Goal: Information Seeking & Learning: Learn about a topic

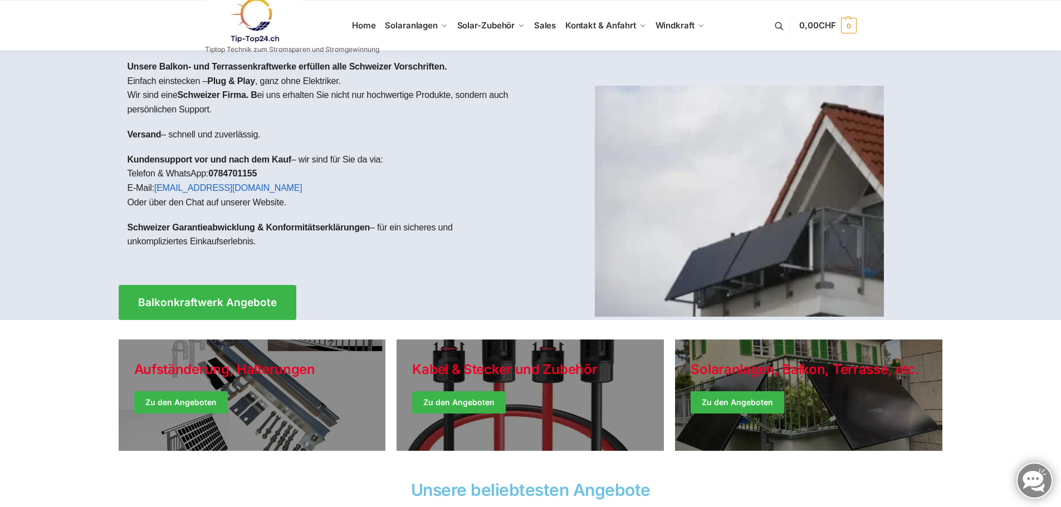
click at [1045, 483] on link at bounding box center [1035, 481] width 36 height 36
click at [1044, 482] on section "Unsere beliebtesten Angebote" at bounding box center [530, 494] width 1061 height 36
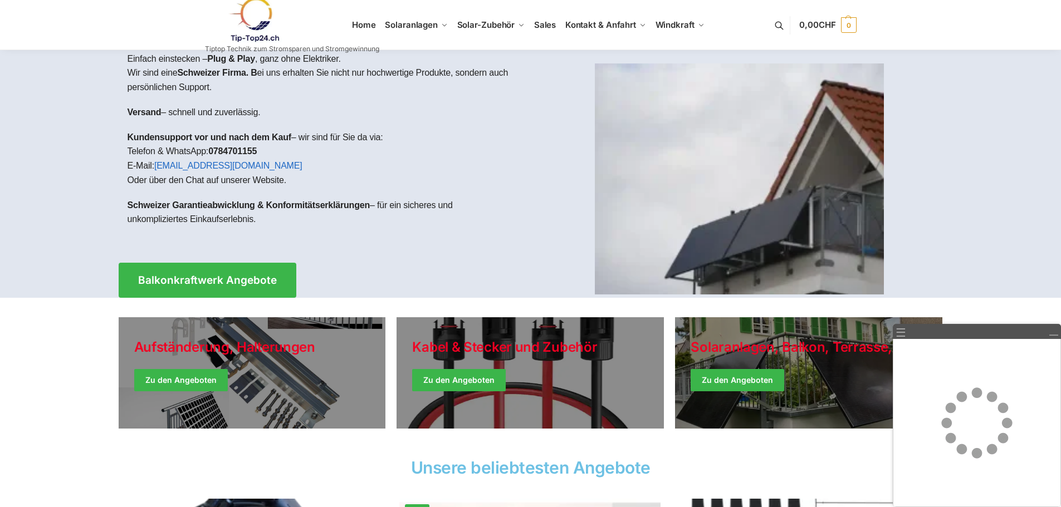
click at [819, 457] on div "Unsere beliebtesten Angebote" at bounding box center [530, 468] width 835 height 28
click at [964, 207] on div at bounding box center [530, 163] width 1061 height 270
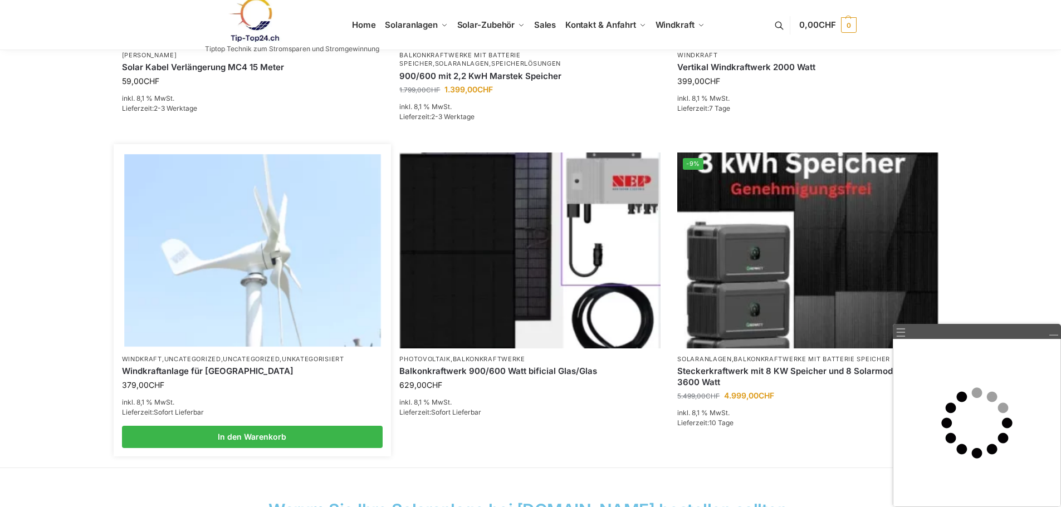
scroll to position [668, 0]
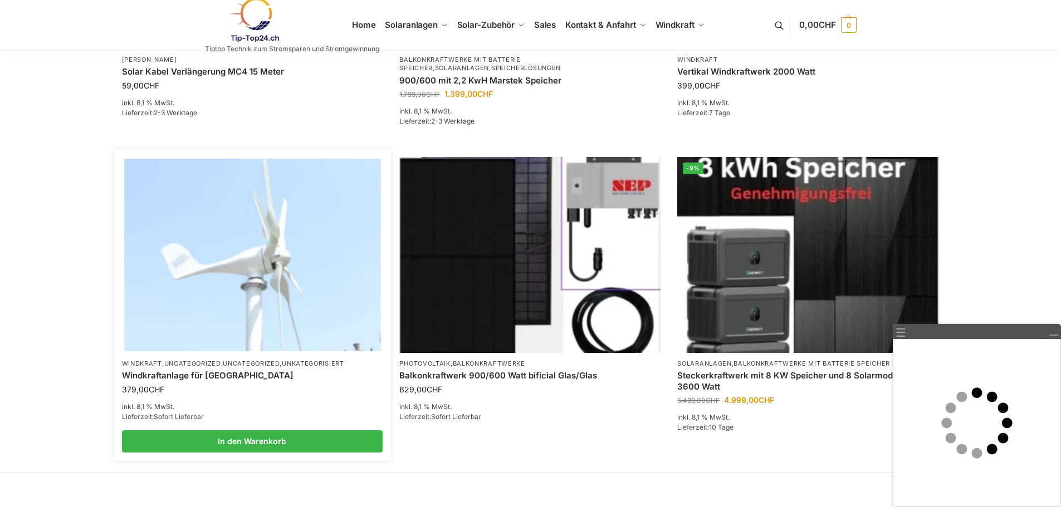
click at [272, 262] on img at bounding box center [252, 255] width 256 height 192
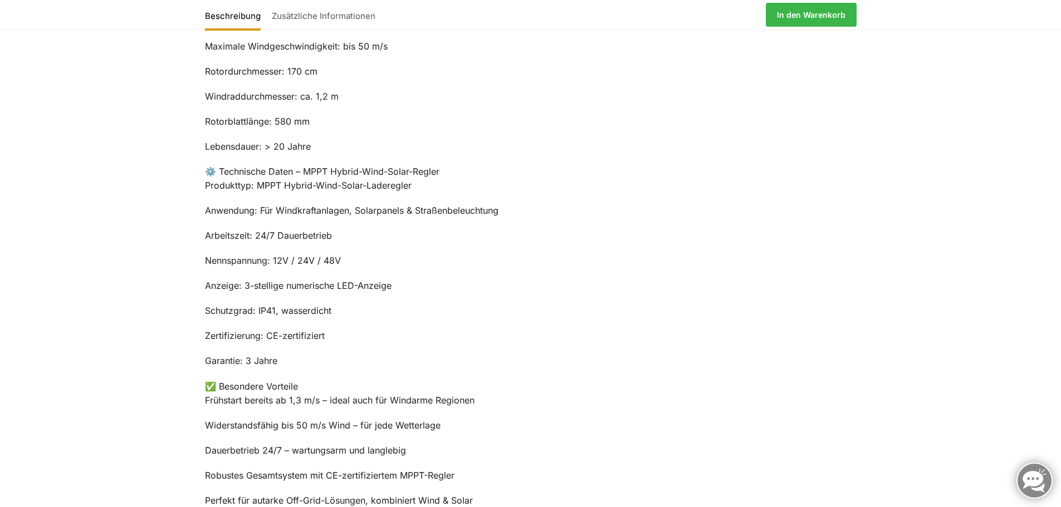
scroll to position [668, 0]
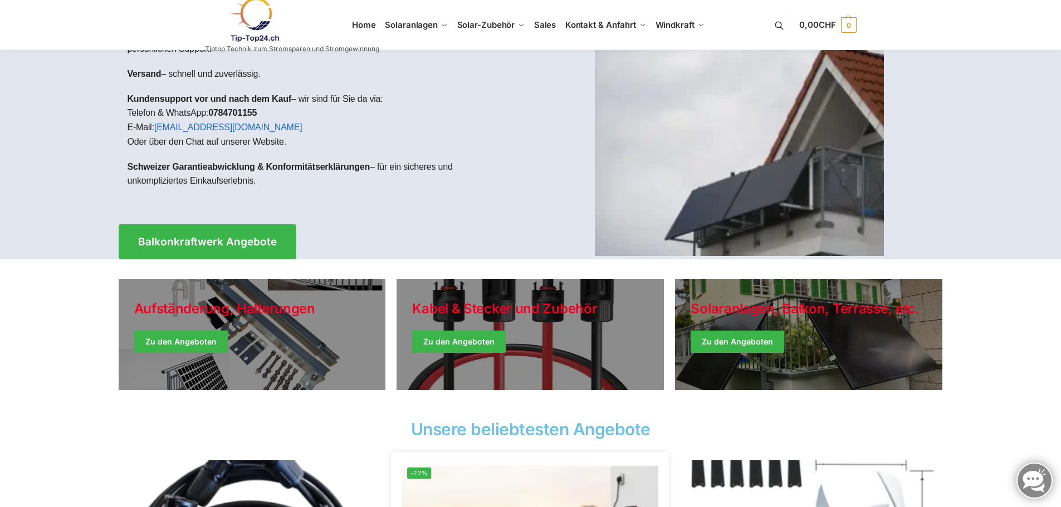
scroll to position [56, 0]
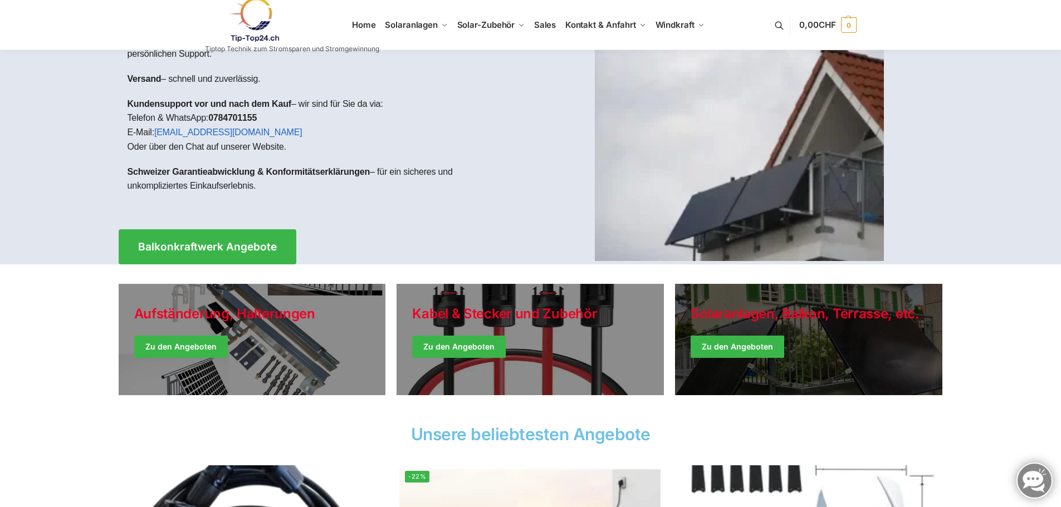
click at [720, 346] on link "Winter Jackets" at bounding box center [808, 339] width 267 height 111
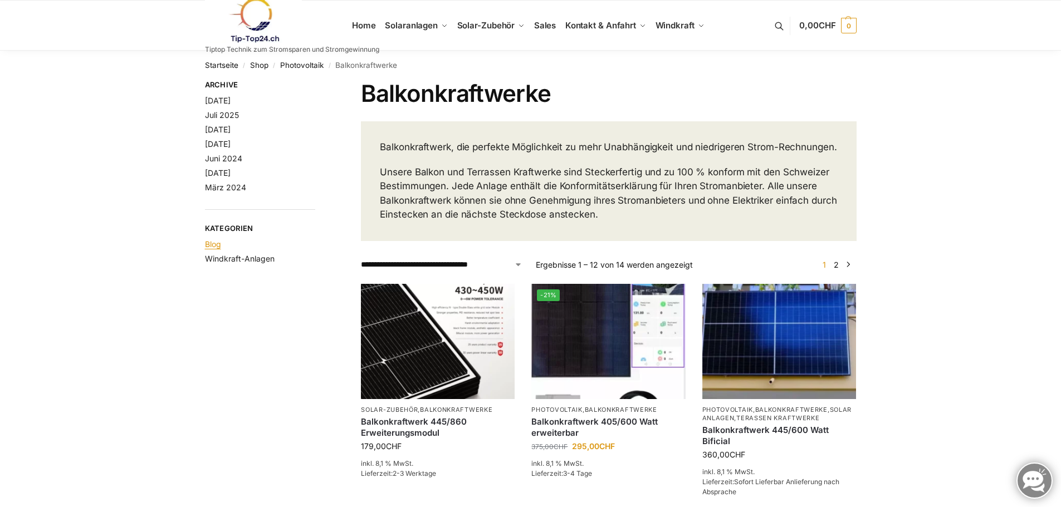
click at [217, 245] on link "Blog" at bounding box center [213, 244] width 16 height 9
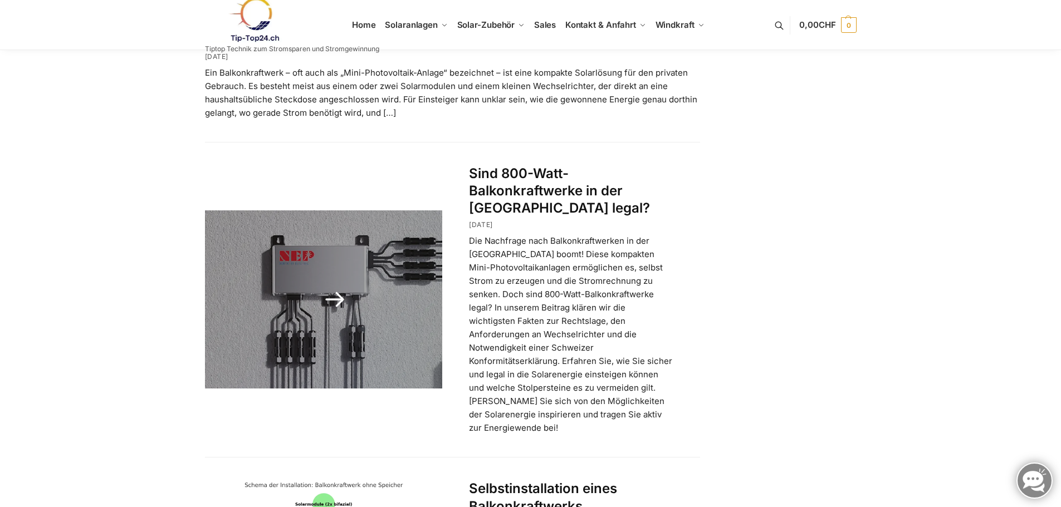
scroll to position [334, 0]
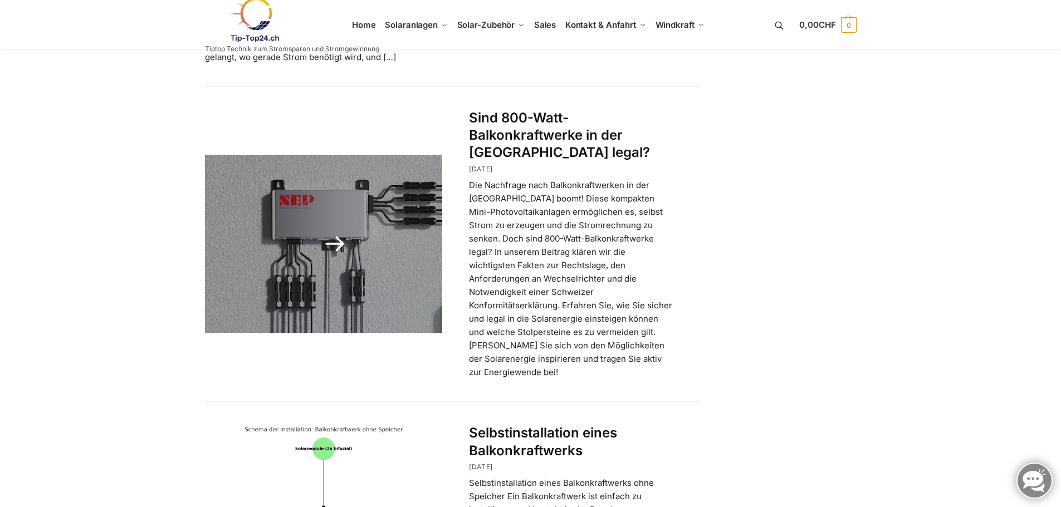
click at [345, 219] on link at bounding box center [324, 244] width 238 height 178
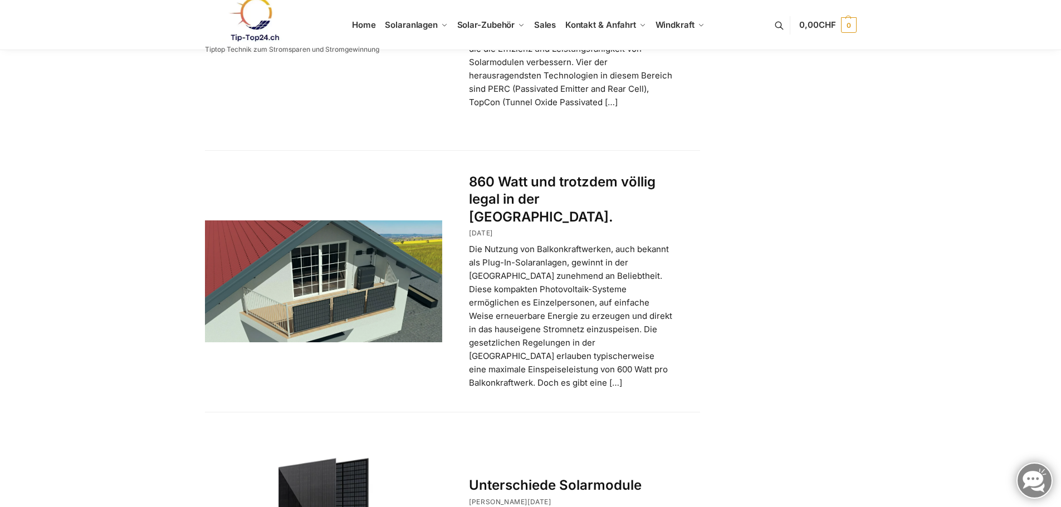
scroll to position [1671, 0]
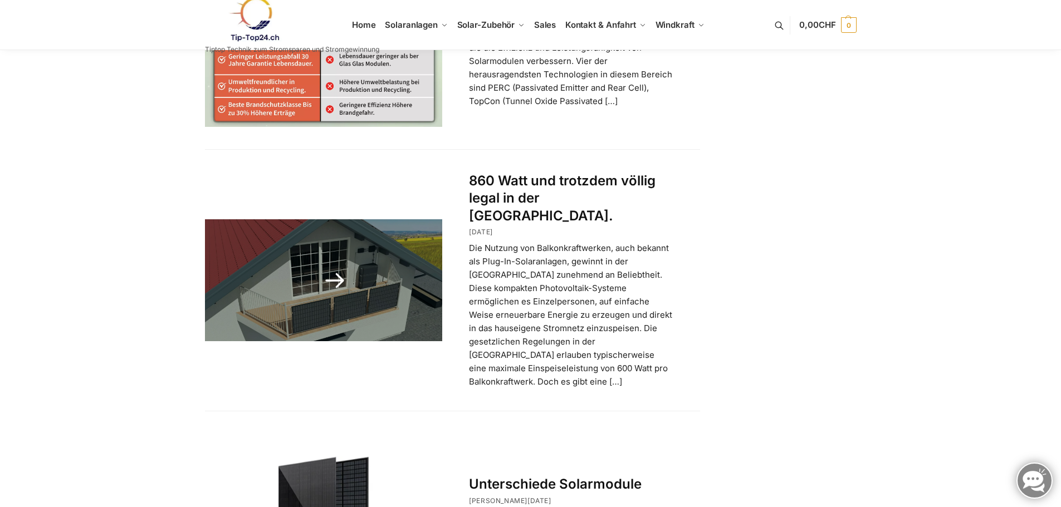
click at [364, 251] on link at bounding box center [324, 280] width 238 height 122
click at [335, 242] on link at bounding box center [324, 280] width 238 height 122
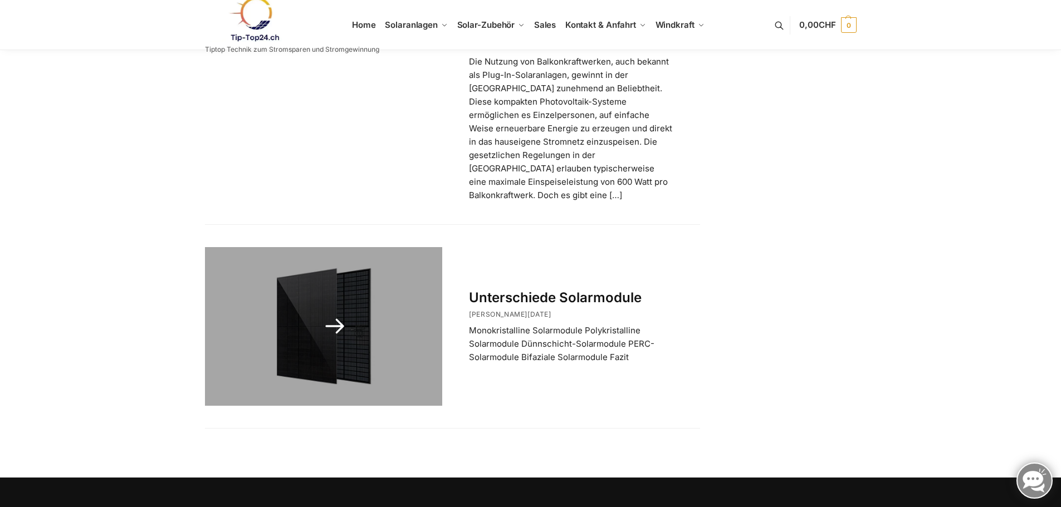
scroll to position [1894, 0]
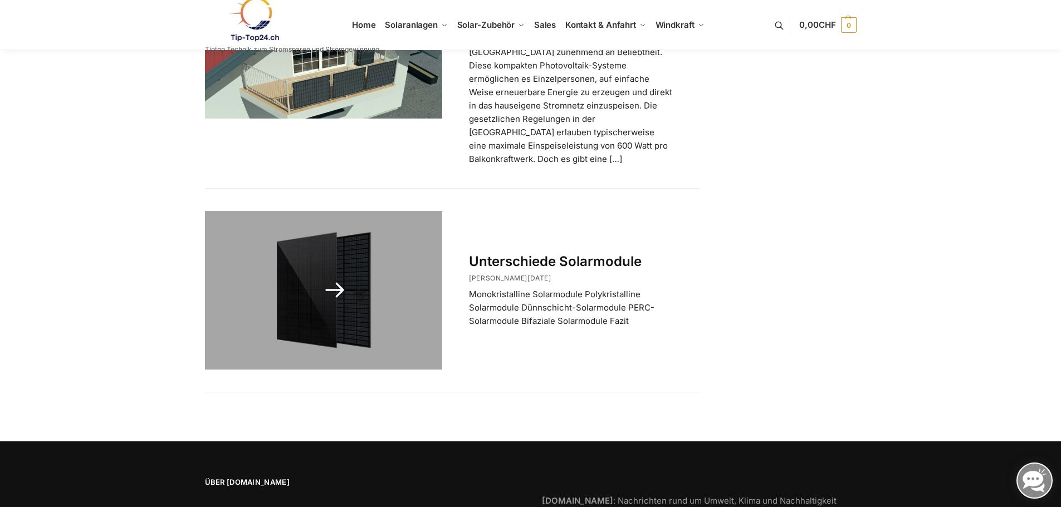
click at [527, 253] on link "Unterschiede Solarmodule" at bounding box center [555, 261] width 173 height 16
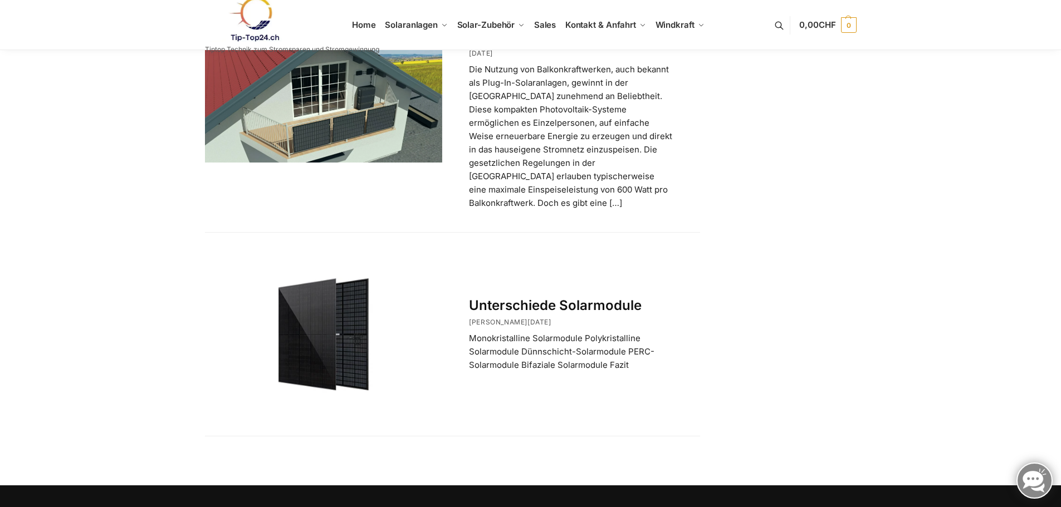
scroll to position [1955, 0]
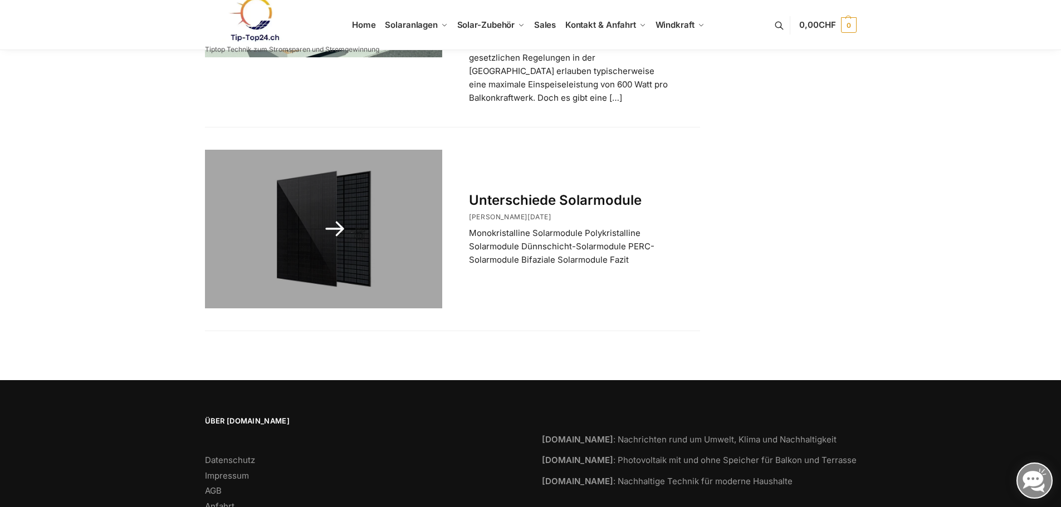
click at [340, 184] on link at bounding box center [324, 229] width 238 height 158
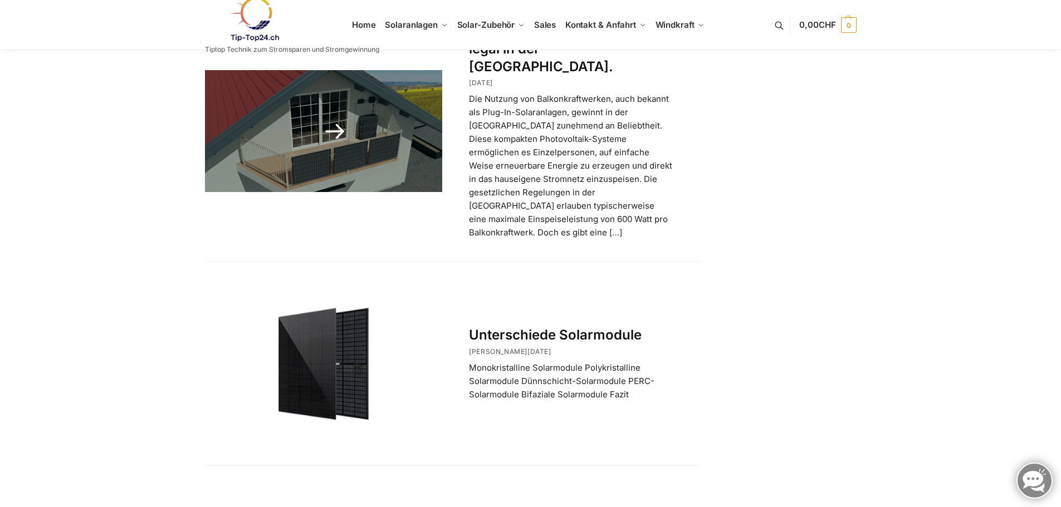
scroll to position [1838, 0]
